Goal: Check status: Check status

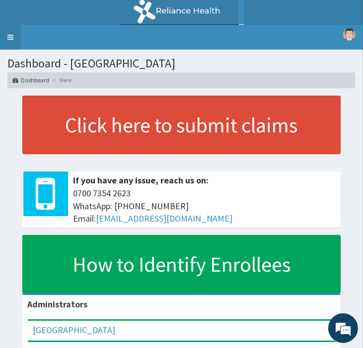
click at [11, 33] on link "Toggle navigation" at bounding box center [10, 37] width 21 height 25
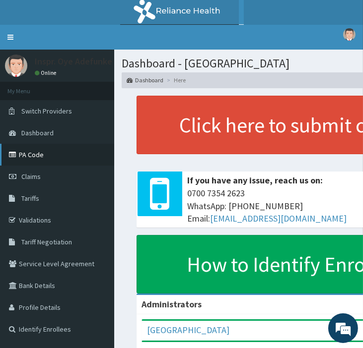
click at [33, 151] on link "PA Code" at bounding box center [57, 155] width 114 height 22
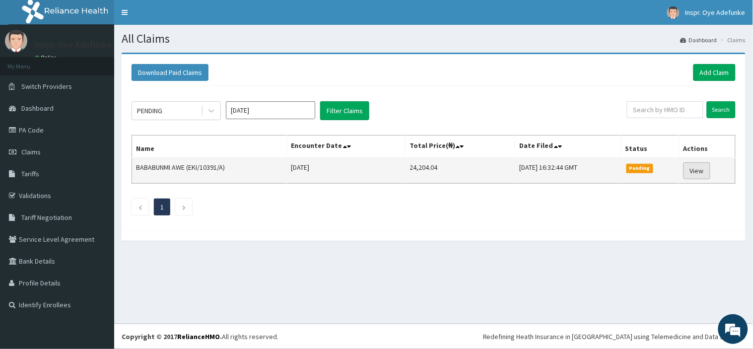
click at [700, 170] on link "View" at bounding box center [696, 170] width 27 height 17
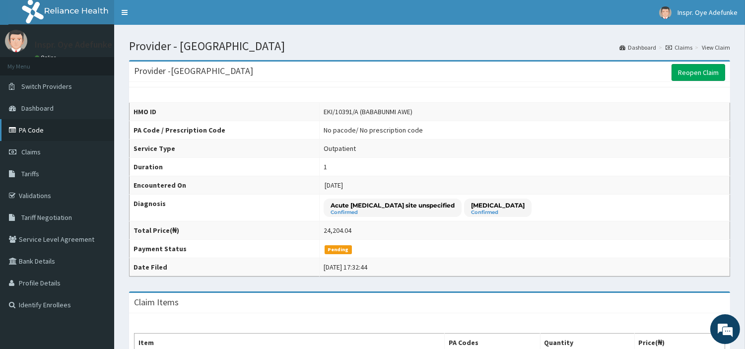
click at [17, 129] on icon at bounding box center [14, 130] width 10 height 7
